Goal: Task Accomplishment & Management: Manage account settings

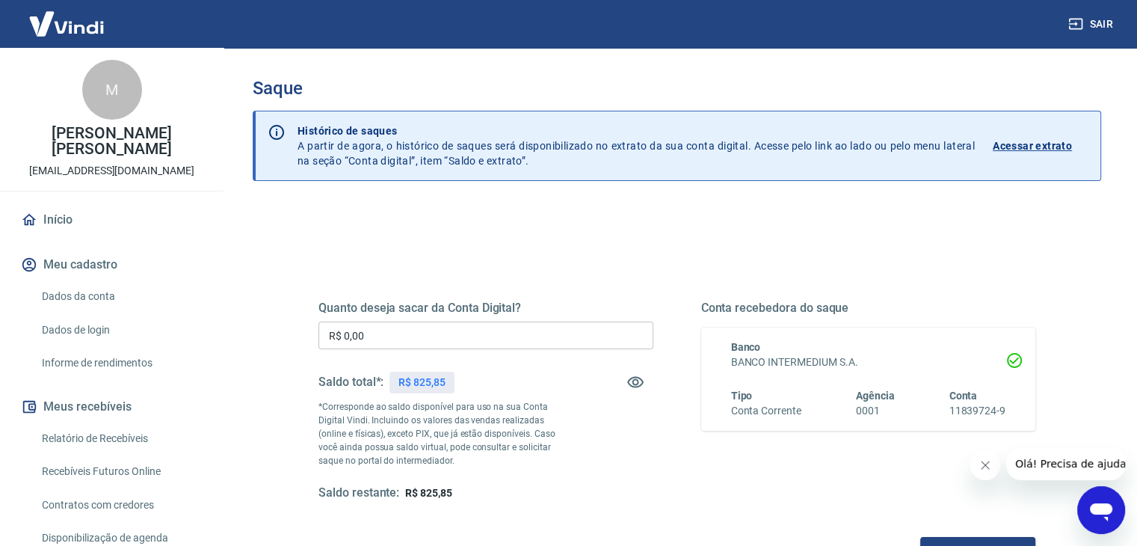
click at [428, 372] on div "R$ 825,85" at bounding box center [421, 383] width 65 height 22
click at [428, 379] on p "R$ 825,85" at bounding box center [421, 383] width 47 height 16
copy p "825,85"
click at [411, 330] on input "R$ 0,00" at bounding box center [485, 335] width 335 height 28
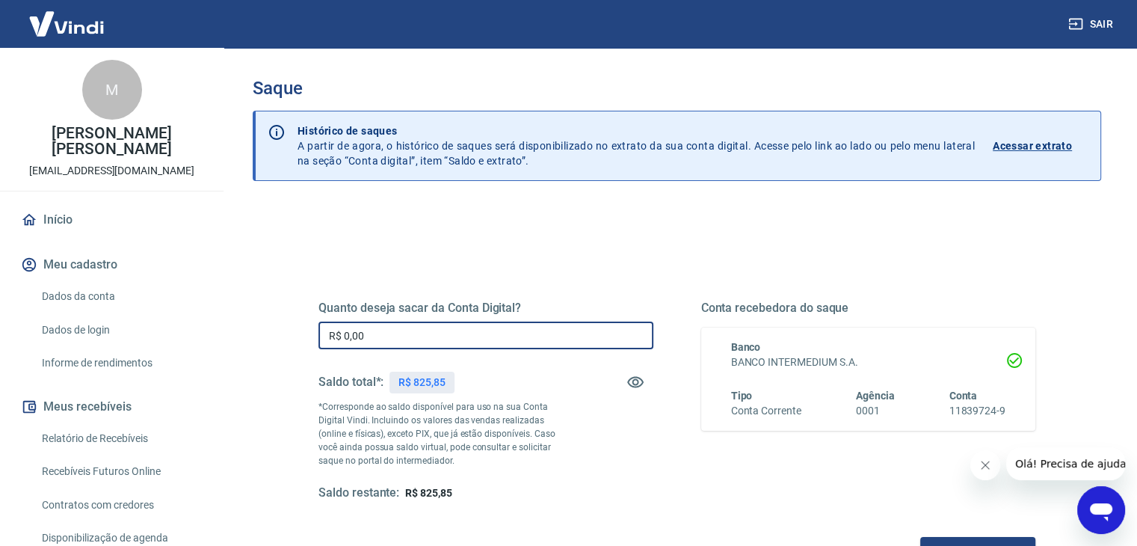
paste input "text"
click at [411, 330] on input "R$ 0,00" at bounding box center [485, 335] width 335 height 28
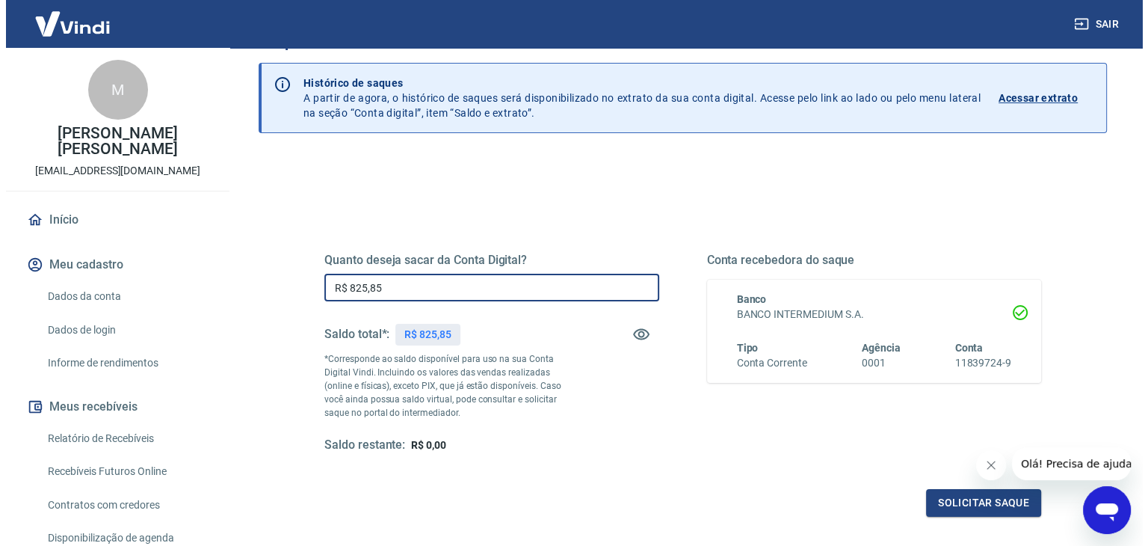
scroll to position [75, 0]
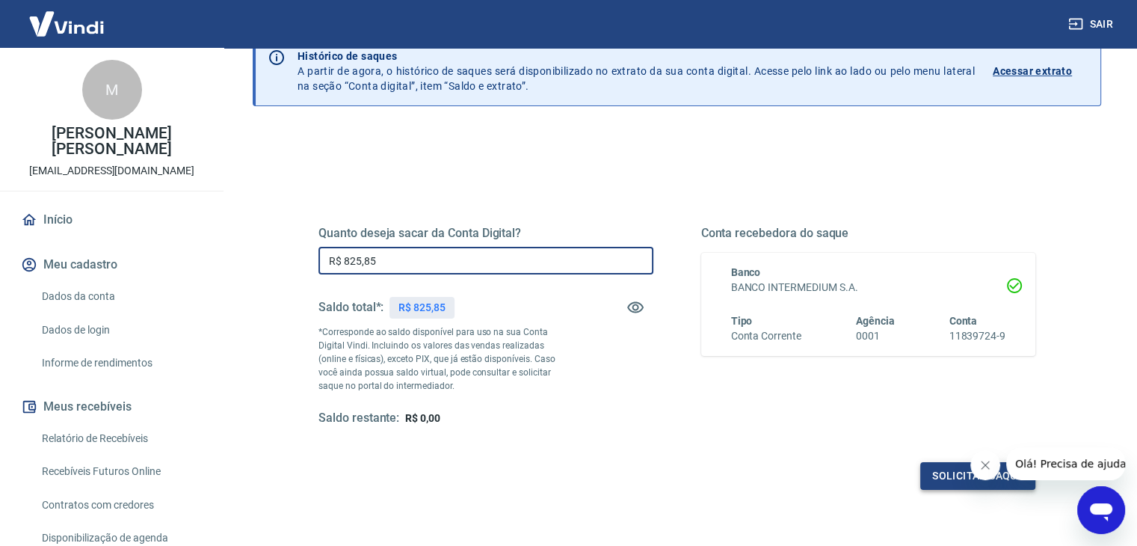
type input "R$ 825,85"
click at [945, 482] on button "Solicitar saque" at bounding box center [977, 476] width 115 height 28
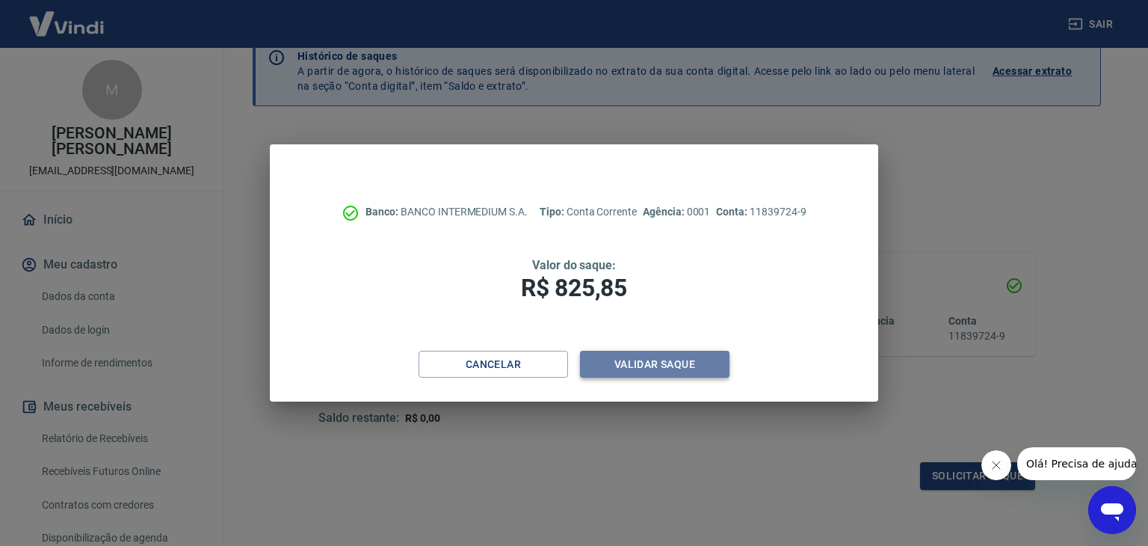
click at [655, 369] on button "Validar saque" at bounding box center [655, 365] width 150 height 28
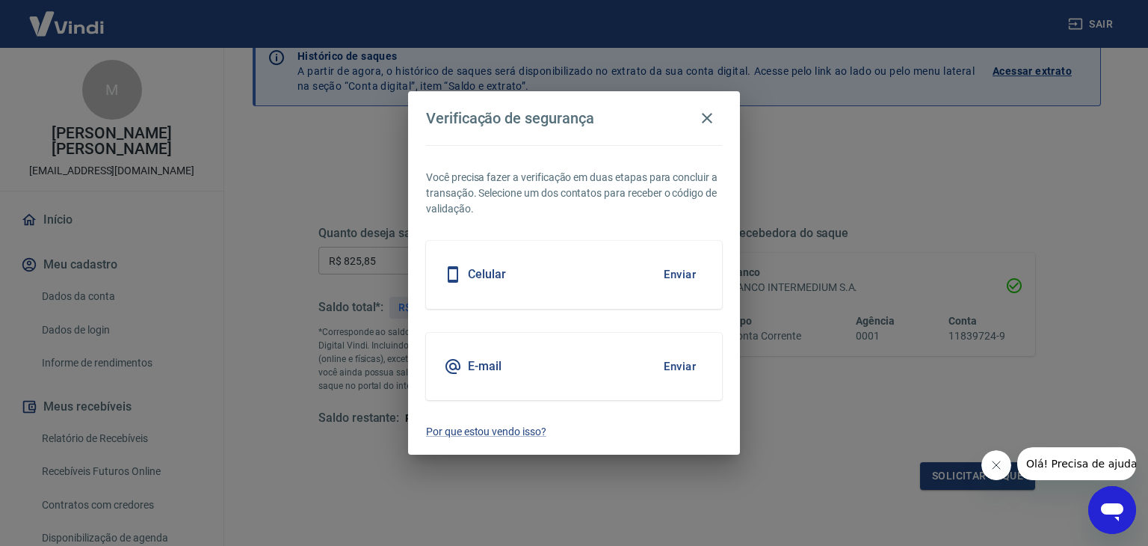
click at [682, 271] on button "Enviar" at bounding box center [680, 274] width 49 height 31
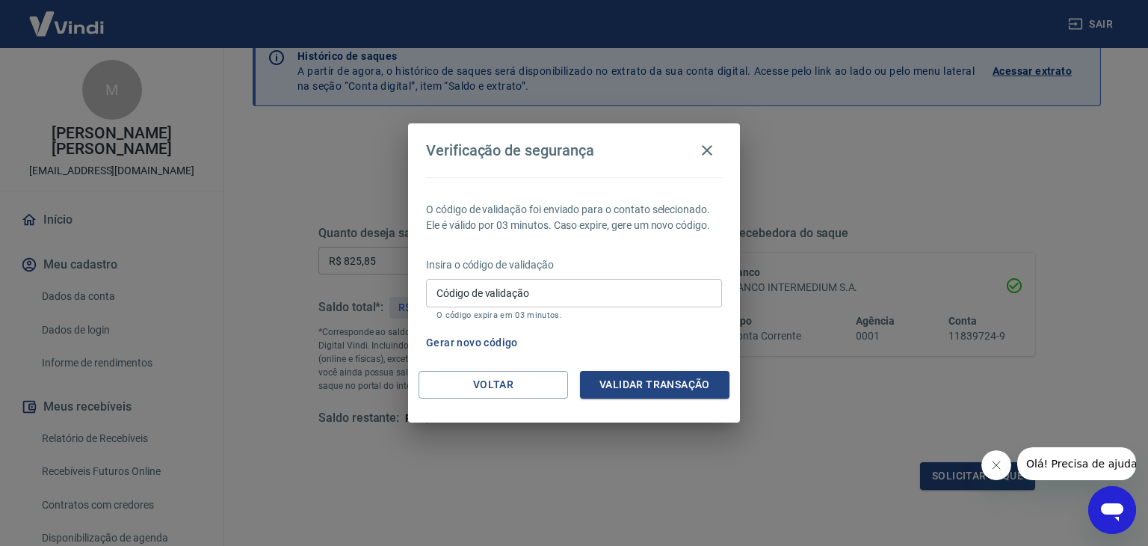
click at [632, 292] on input "Código de validação" at bounding box center [574, 293] width 296 height 28
type input "304728"
click at [679, 377] on button "Validar transação" at bounding box center [655, 385] width 150 height 28
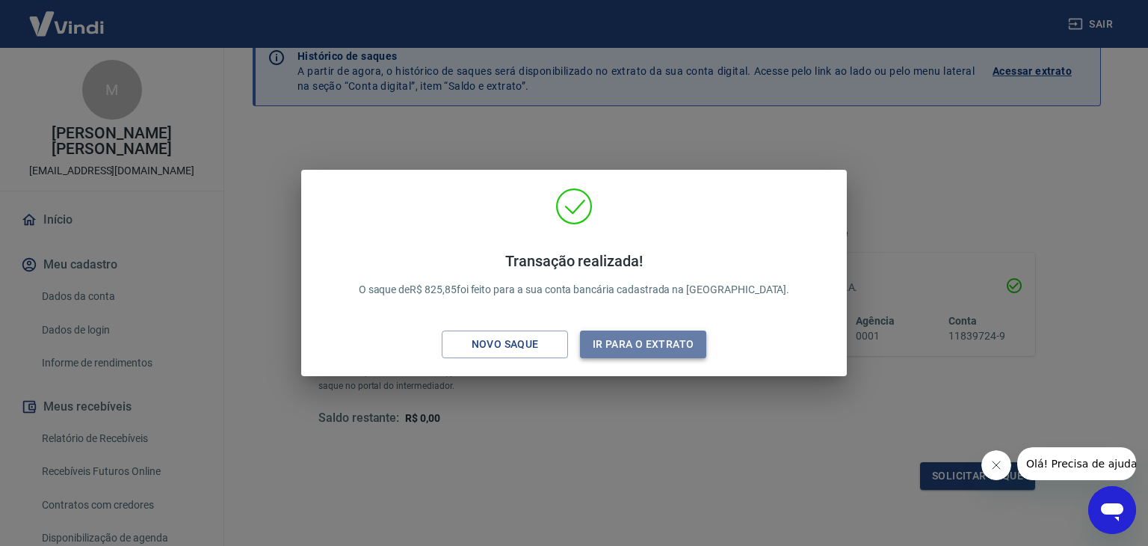
click at [619, 339] on button "Ir para o extrato" at bounding box center [643, 344] width 126 height 28
